Goal: Task Accomplishment & Management: Manage account settings

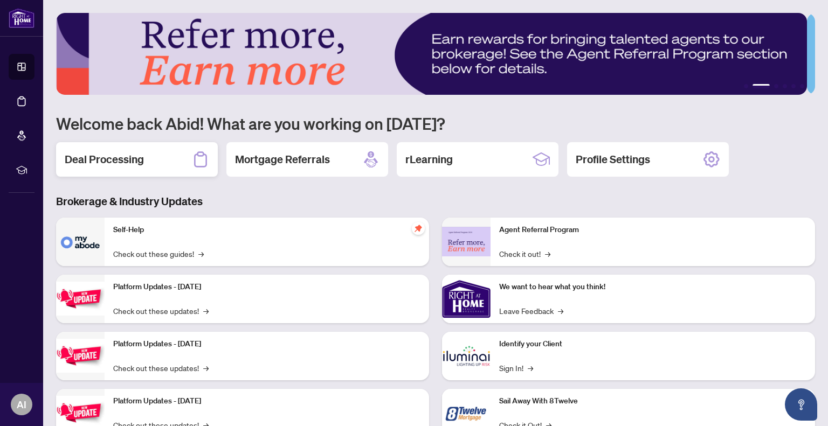
click at [163, 160] on div "Deal Processing" at bounding box center [137, 159] width 162 height 34
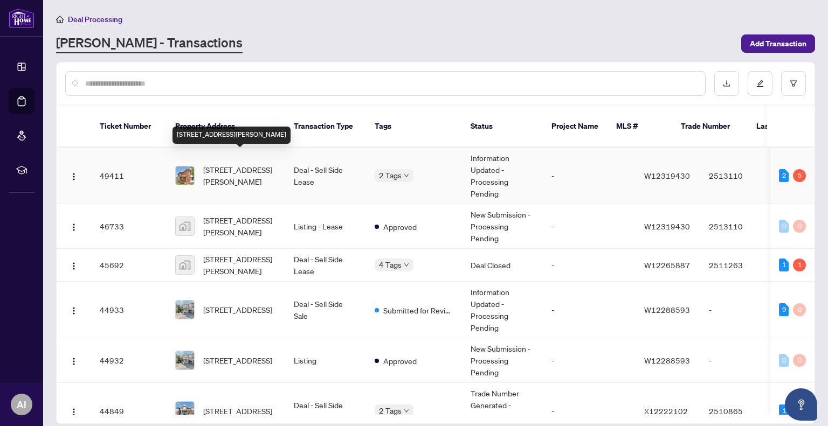
click at [235, 168] on span "[STREET_ADDRESS][PERSON_NAME]" at bounding box center [239, 176] width 73 height 24
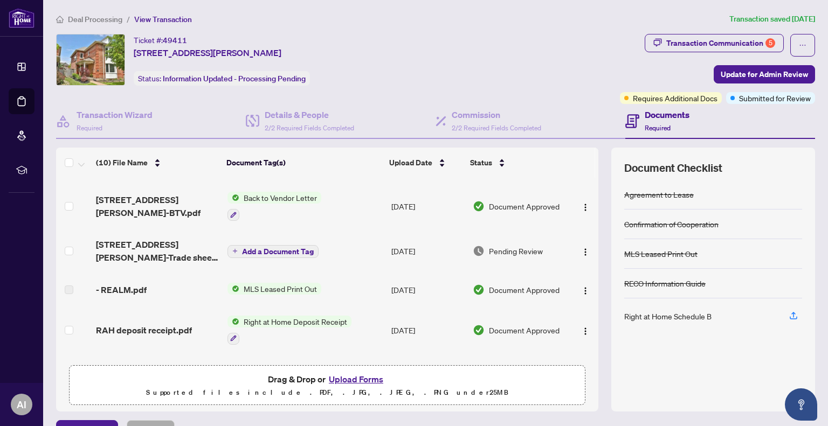
scroll to position [54, 0]
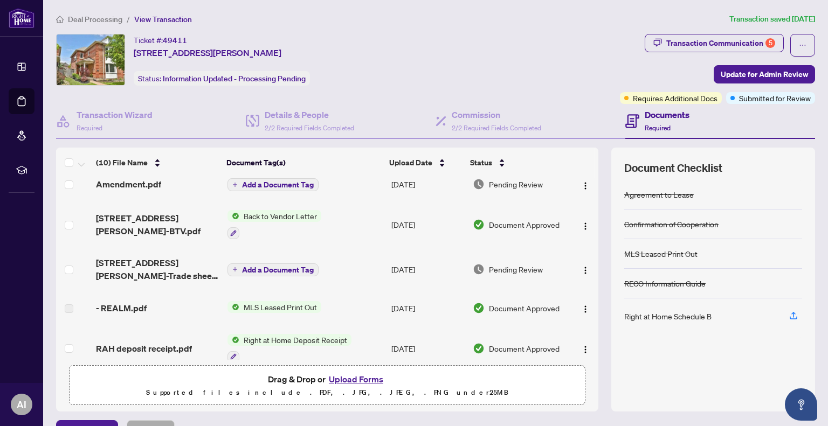
click at [267, 266] on span "Add a Document Tag" at bounding box center [278, 270] width 72 height 8
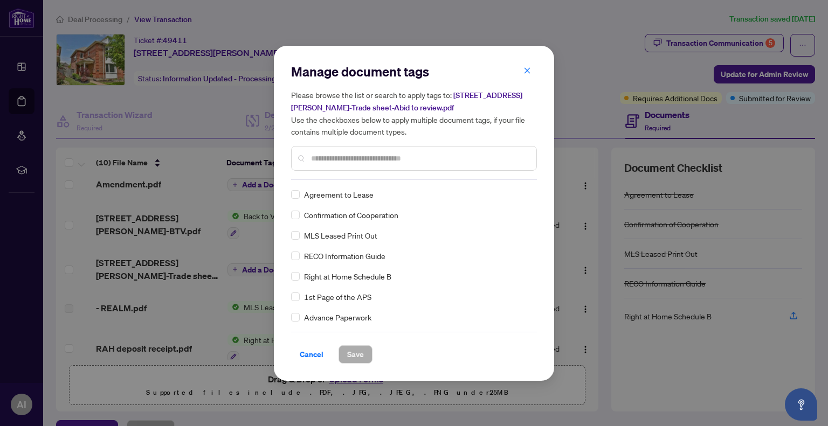
click at [415, 90] on h5 "Please browse the list or search to apply tags to: [STREET_ADDRESS][PERSON_NAME…" at bounding box center [414, 113] width 246 height 48
click at [532, 72] on button "button" at bounding box center [527, 71] width 22 height 18
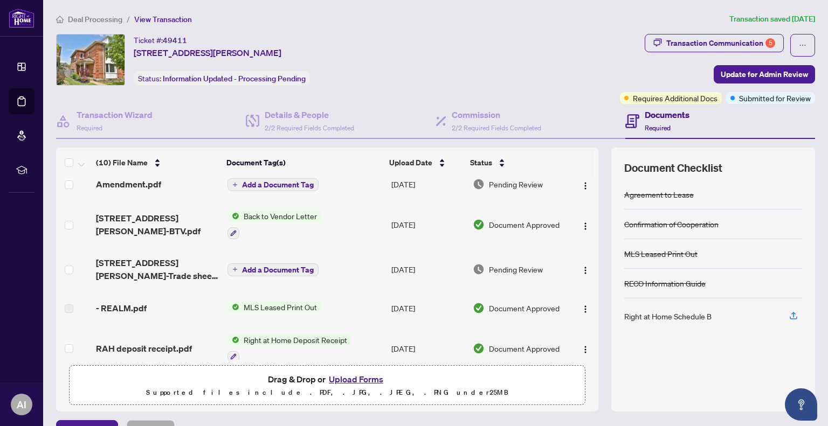
click at [586, 274] on td at bounding box center [584, 269] width 29 height 43
click at [581, 263] on span "button" at bounding box center [585, 269] width 9 height 12
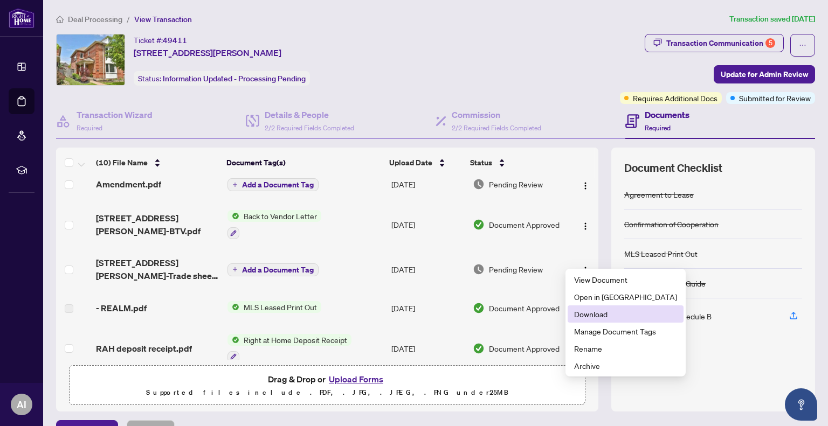
click at [592, 317] on span "Download" at bounding box center [625, 314] width 103 height 12
